Goal: Task Accomplishment & Management: Use online tool/utility

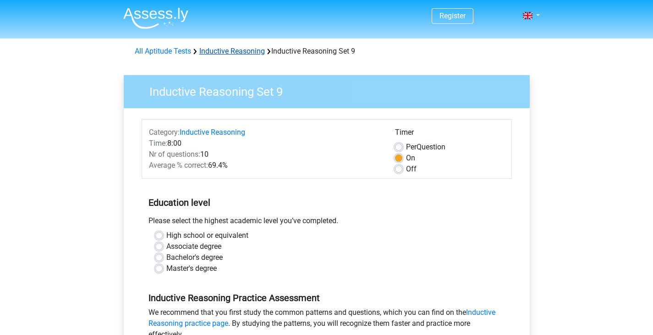
click at [223, 51] on link "Inductive Reasoning" at bounding box center [231, 51] width 65 height 9
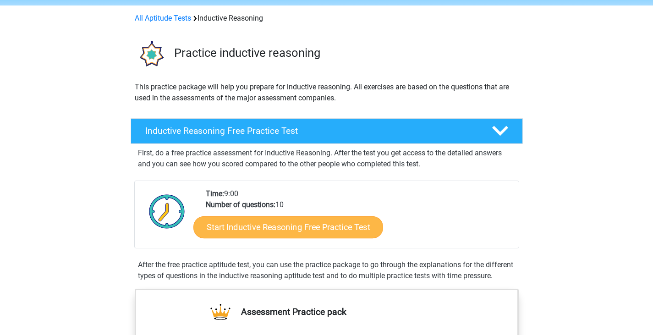
scroll to position [20, 0]
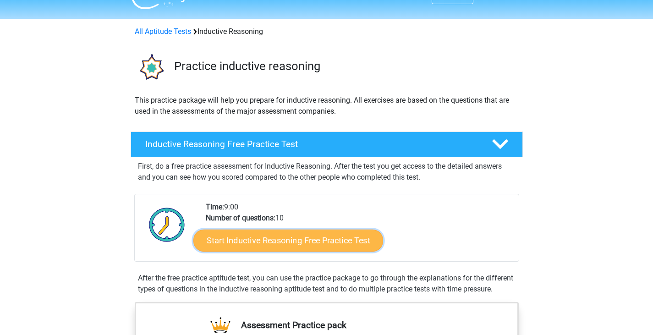
click at [236, 239] on link "Start Inductive Reasoning Free Practice Test" at bounding box center [288, 240] width 190 height 22
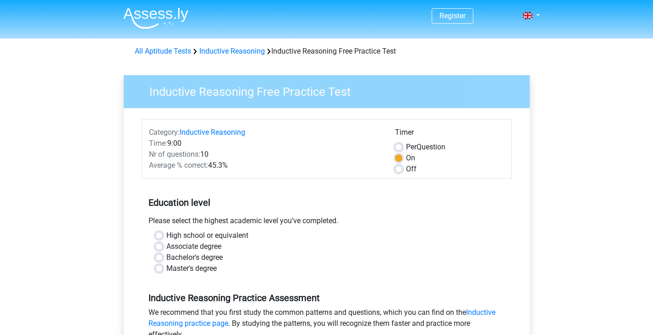
click at [201, 258] on label "Bachelor's degree" at bounding box center [194, 257] width 56 height 11
click at [163, 258] on input "Bachelor's degree" at bounding box center [158, 256] width 7 height 9
radio input "true"
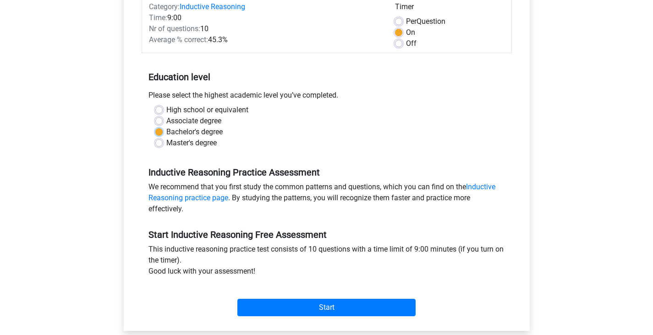
scroll to position [150, 0]
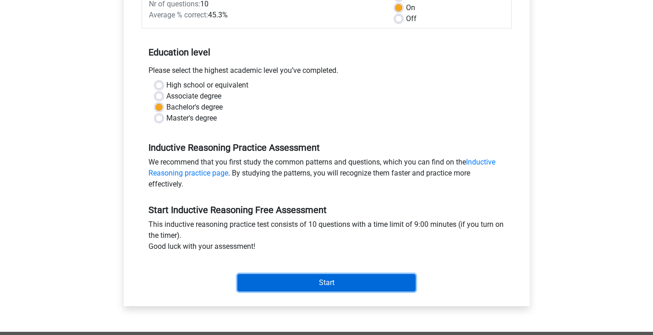
click at [261, 281] on input "Start" at bounding box center [326, 282] width 178 height 17
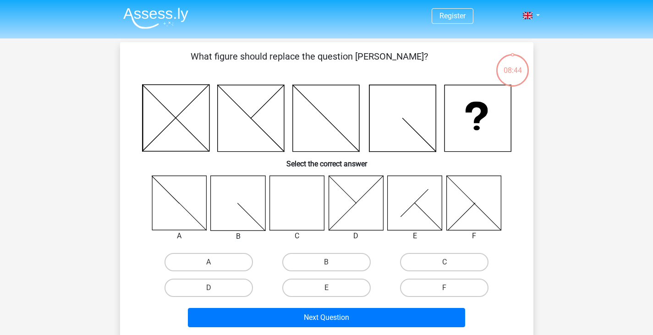
click at [446, 264] on input "C" at bounding box center [447, 265] width 6 height 6
radio input "true"
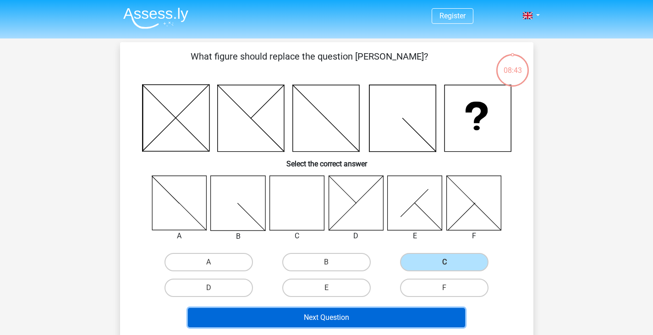
click at [385, 322] on button "Next Question" at bounding box center [326, 317] width 277 height 19
